Goal: Task Accomplishment & Management: Complete application form

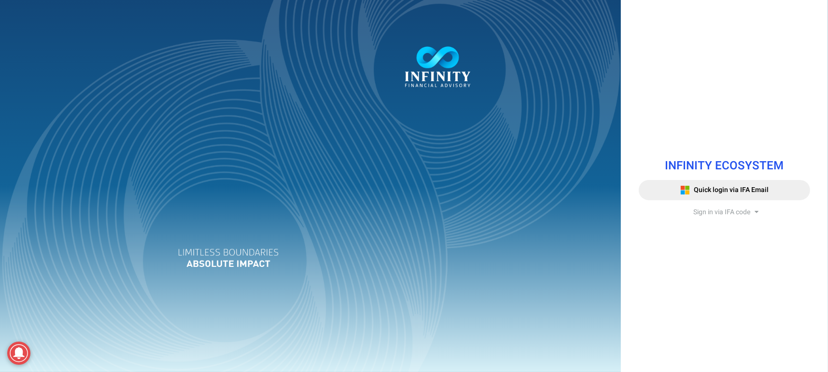
drag, startPoint x: 760, startPoint y: 210, endPoint x: 746, endPoint y: 215, distance: 15.0
click at [760, 210] on div "Sign in via IFA code" at bounding box center [724, 213] width 171 height 10
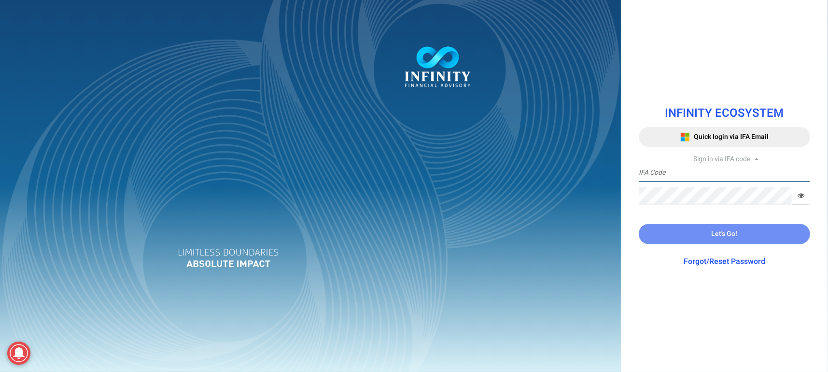
click at [687, 174] on input "text" at bounding box center [724, 173] width 171 height 18
type input "IFA0238"
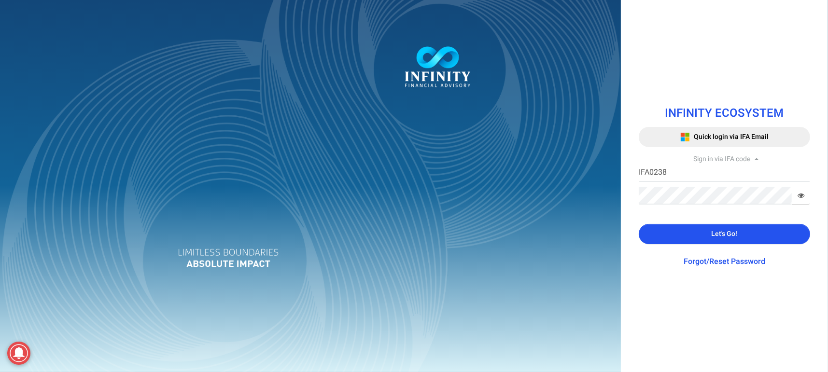
click at [702, 229] on button "Let's Go!" at bounding box center [724, 234] width 171 height 20
